Goal: Information Seeking & Learning: Understand process/instructions

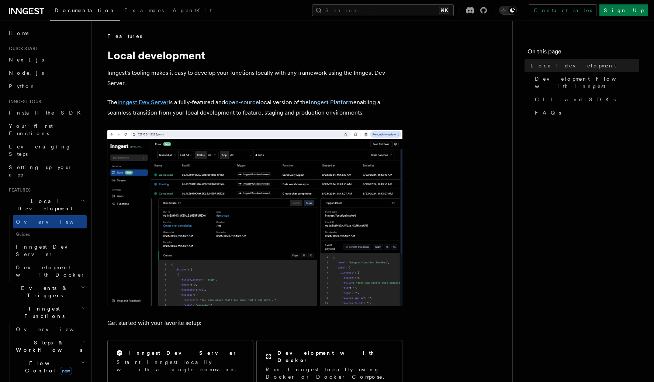
click at [159, 100] on link "Inngest Dev Server" at bounding box center [142, 102] width 51 height 7
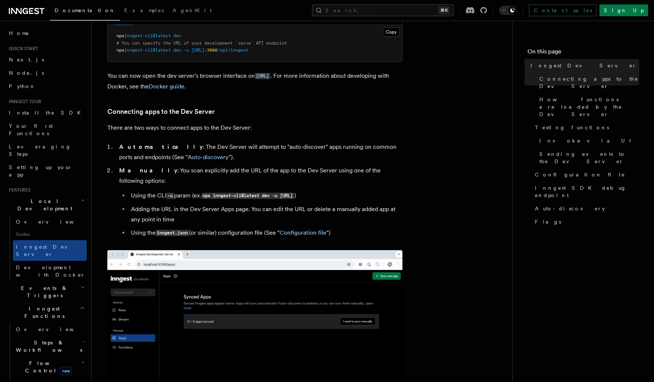
scroll to position [167, 0]
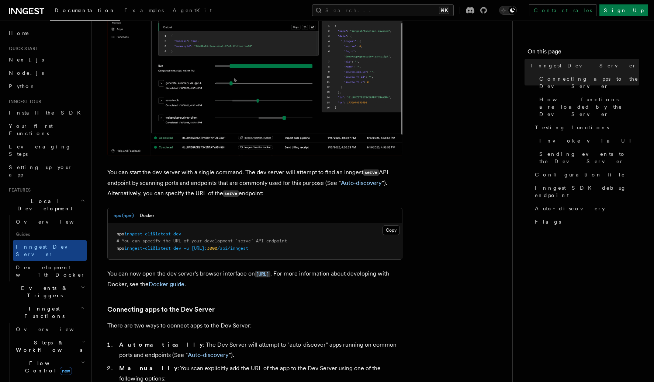
click at [180, 233] on span "dev" at bounding box center [177, 234] width 8 height 5
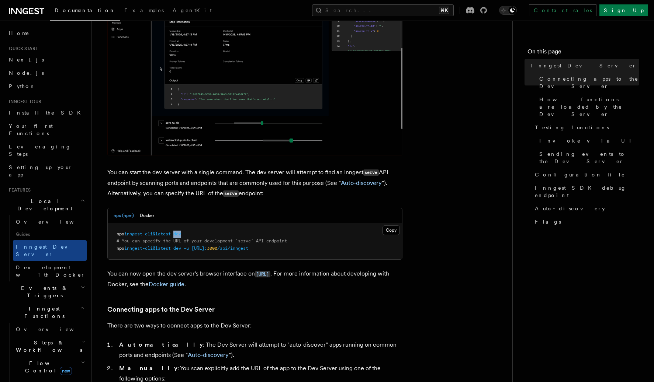
click at [180, 233] on span "dev" at bounding box center [177, 234] width 8 height 5
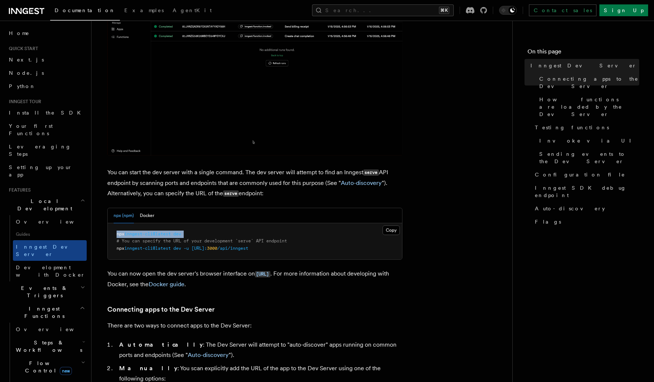
click at [180, 233] on span "dev" at bounding box center [177, 234] width 8 height 5
click at [152, 216] on button "Docker" at bounding box center [147, 215] width 14 height 15
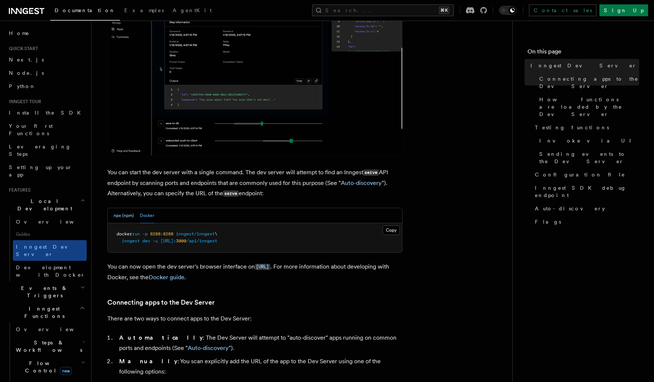
click at [121, 213] on button "npx (npm)" at bounding box center [124, 215] width 20 height 15
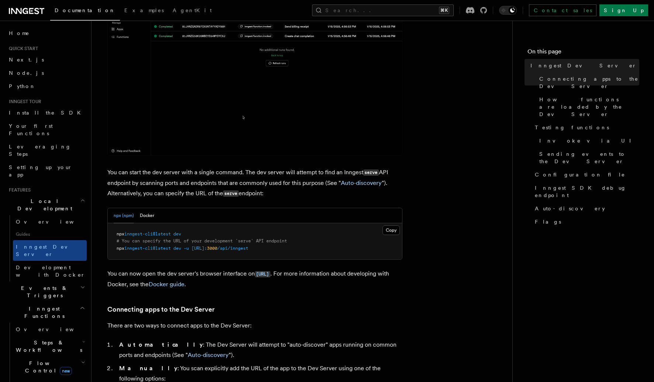
click at [146, 234] on span "inngest-cli@latest" at bounding box center [147, 234] width 46 height 5
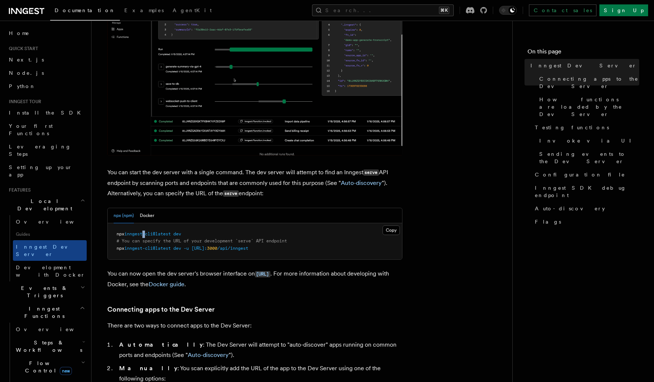
click at [146, 234] on span "inngest-cli@latest" at bounding box center [147, 234] width 46 height 5
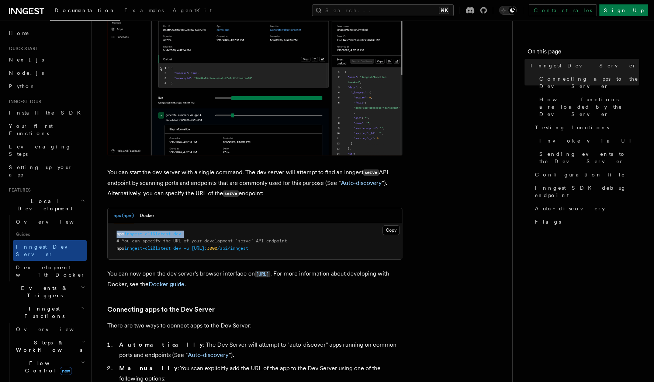
click at [146, 234] on span "inngest-cli@latest" at bounding box center [147, 234] width 46 height 5
copy code "npx inngest-cli@latest dev"
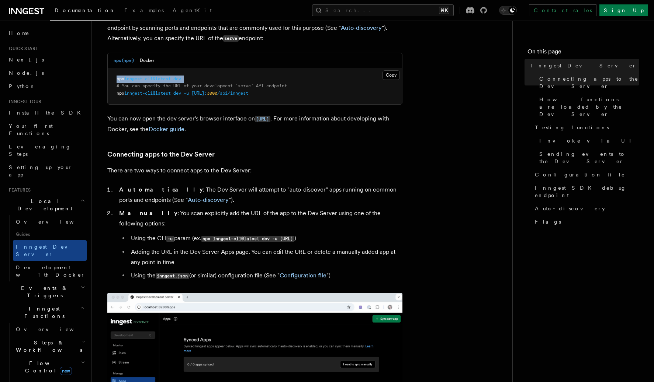
scroll to position [340, 0]
